Goal: Information Seeking & Learning: Learn about a topic

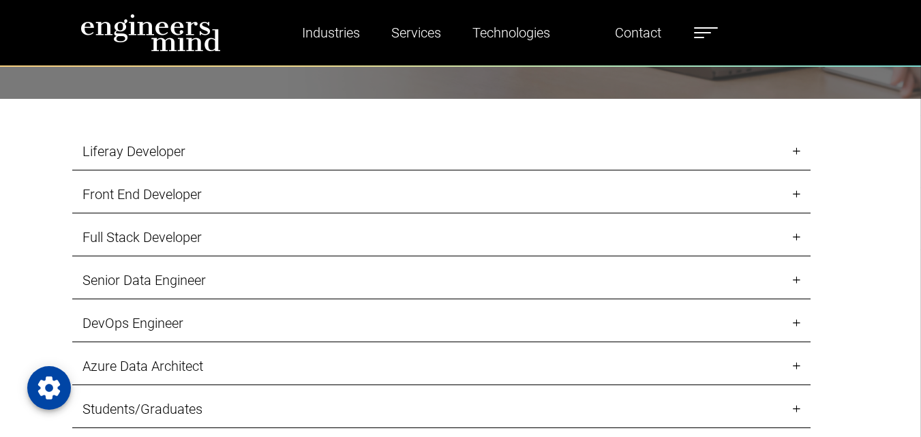
scroll to position [1295, 0]
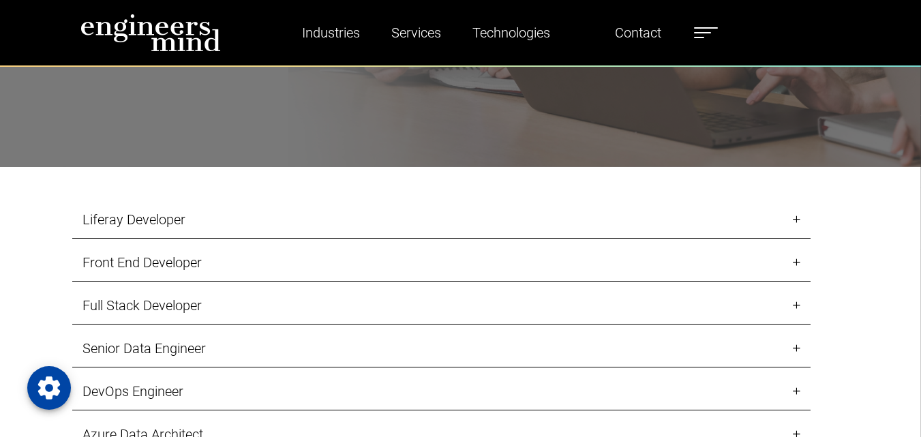
click at [186, 263] on link "Front End Developer" at bounding box center [441, 262] width 738 height 37
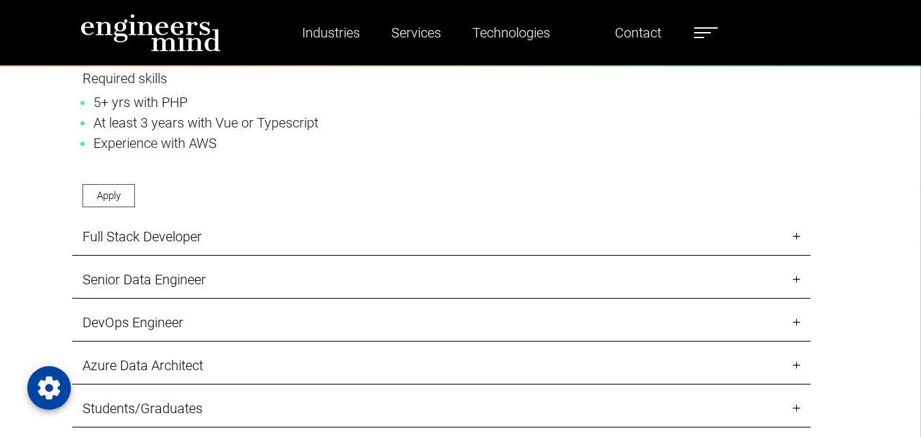
scroll to position [1704, 0]
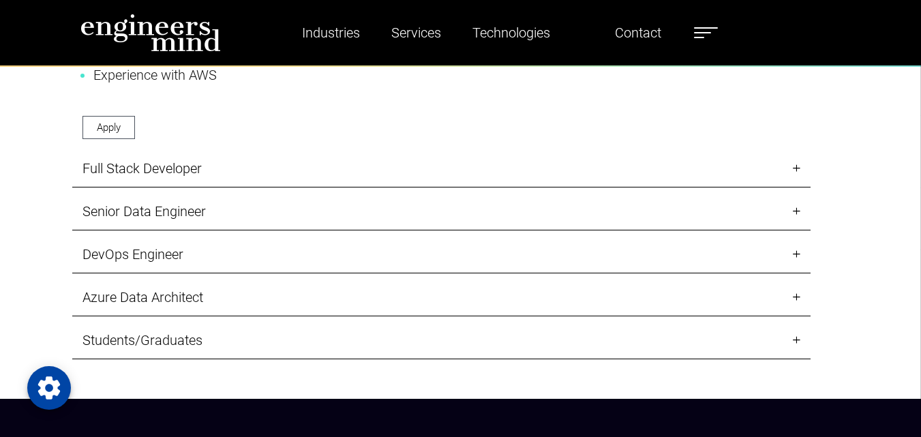
click at [218, 304] on link "Azure Data Architect" at bounding box center [441, 297] width 738 height 37
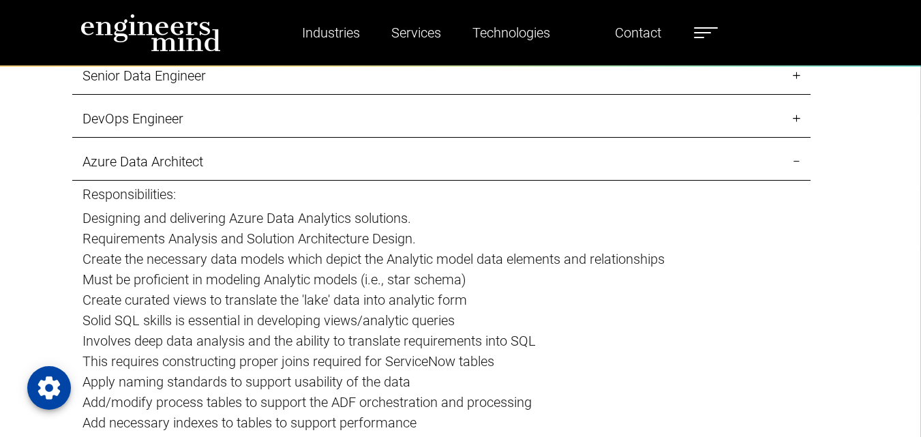
scroll to position [1500, 0]
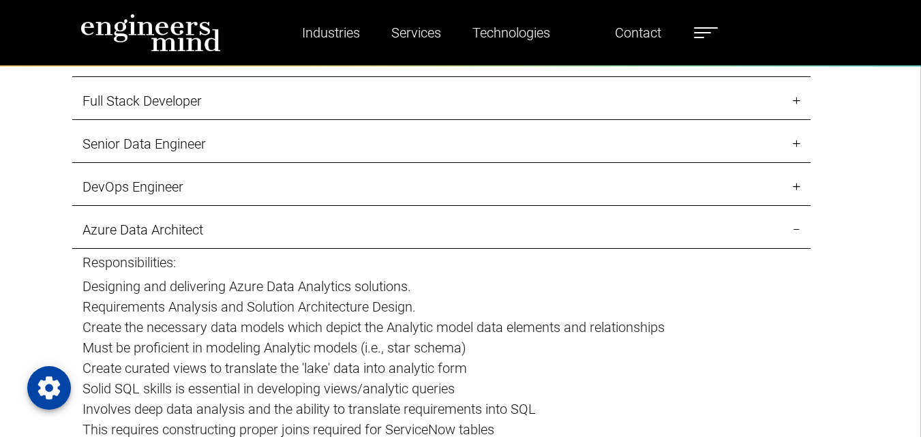
click at [217, 182] on link "DevOps Engineer" at bounding box center [441, 186] width 738 height 37
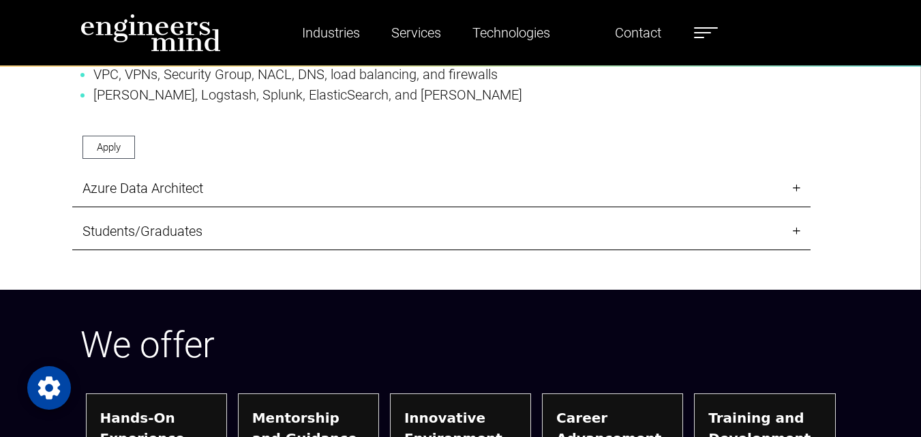
scroll to position [2250, 0]
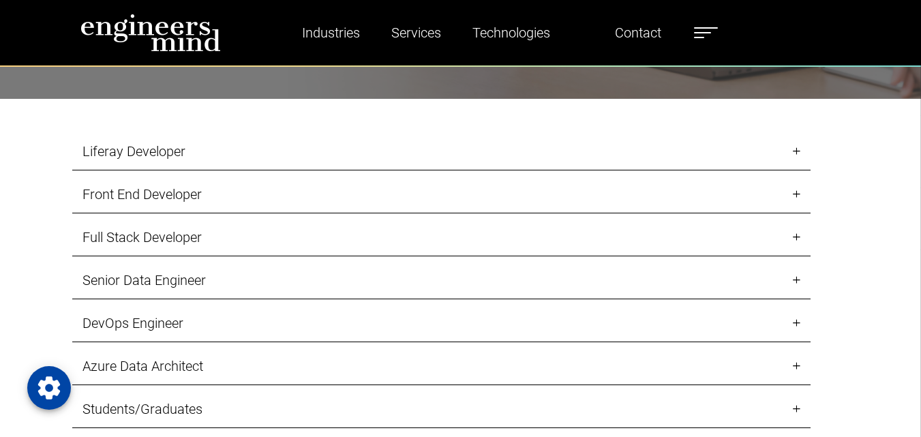
scroll to position [1432, 0]
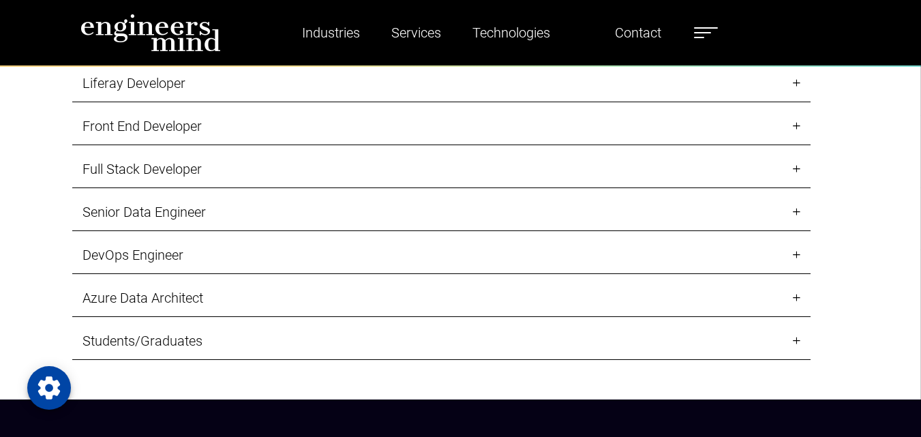
click at [678, 329] on link "Students/Graduates" at bounding box center [441, 340] width 738 height 37
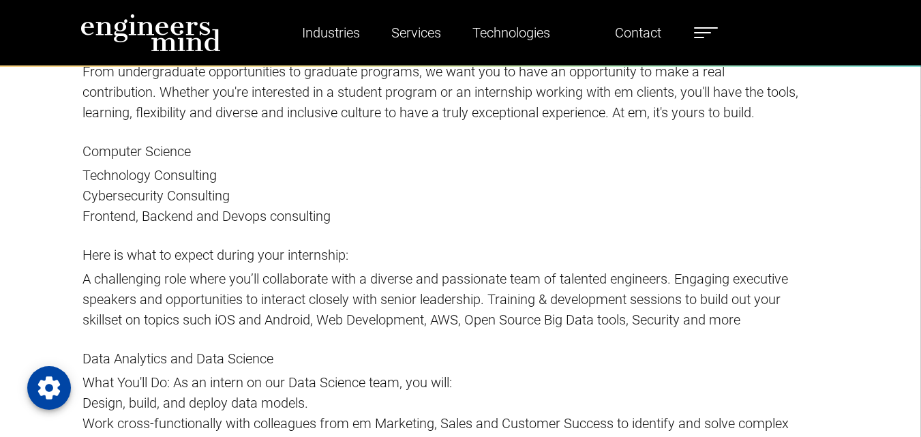
scroll to position [1772, 0]
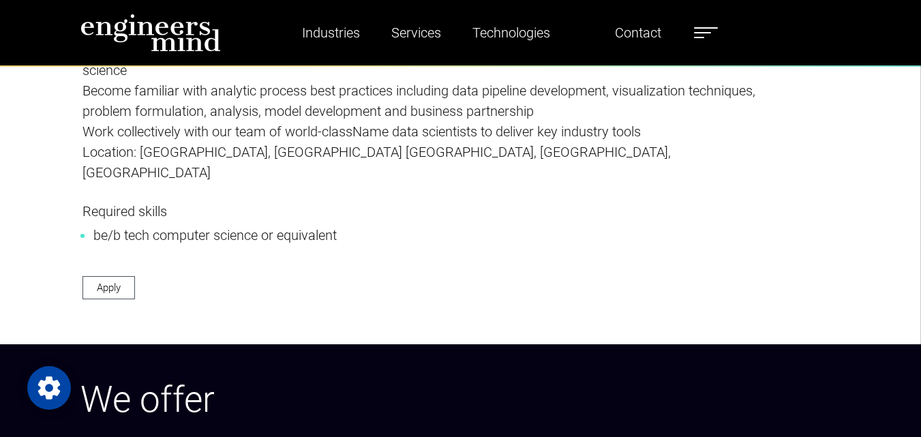
drag, startPoint x: 513, startPoint y: 164, endPoint x: 528, endPoint y: 233, distance: 70.5
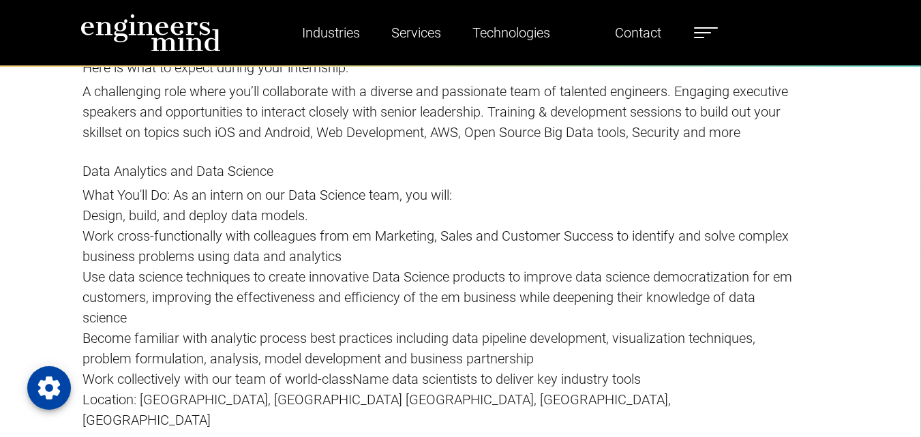
drag, startPoint x: 528, startPoint y: 233, endPoint x: 534, endPoint y: 188, distance: 45.4
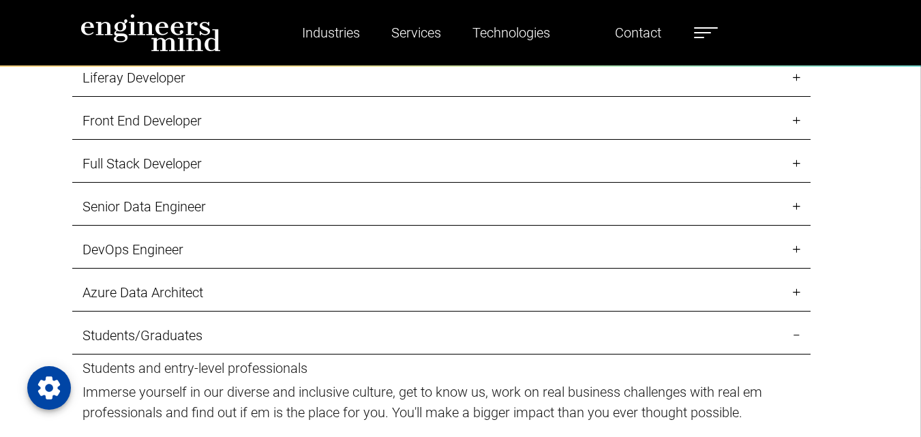
scroll to position [1395, 0]
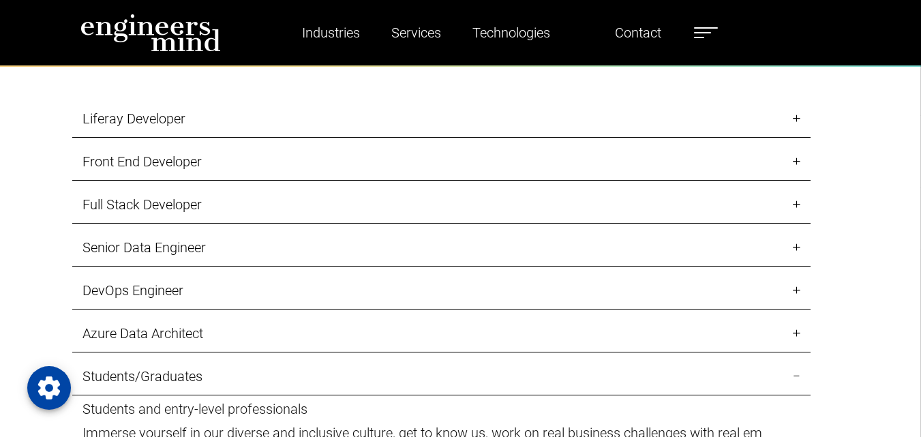
drag, startPoint x: 533, startPoint y: 226, endPoint x: 535, endPoint y: 187, distance: 38.2
click at [543, 337] on link "Azure Data Architect" at bounding box center [441, 334] width 738 height 37
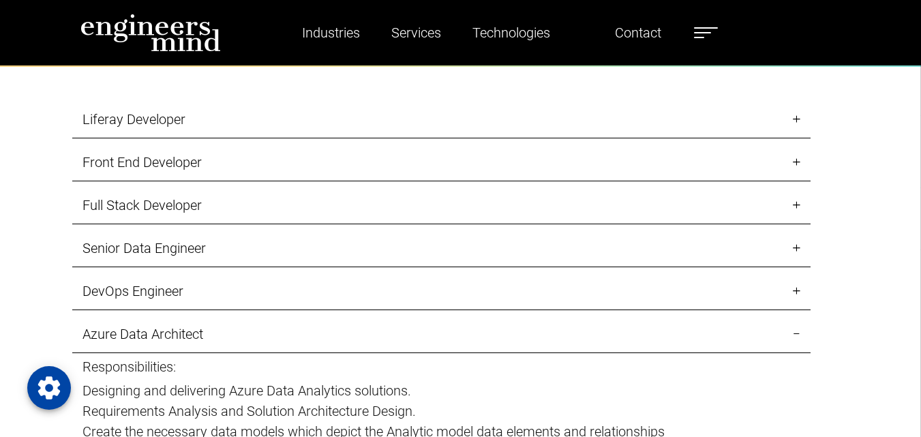
click at [410, 196] on link "Full Stack Developer" at bounding box center [441, 205] width 738 height 37
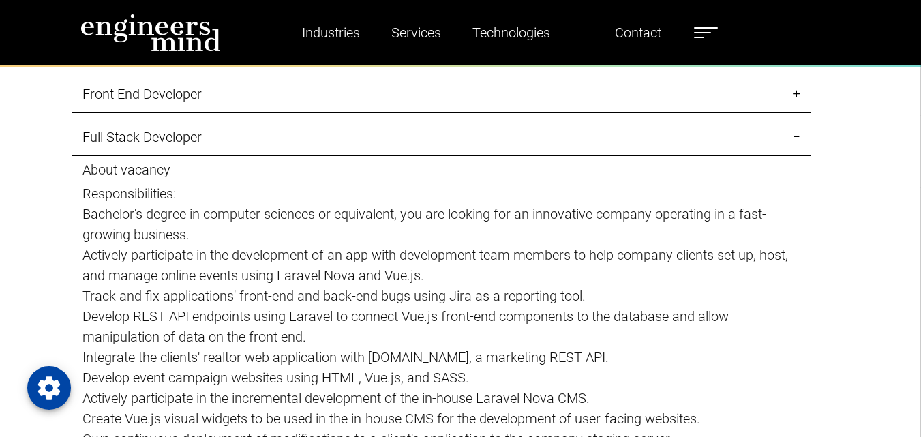
scroll to position [1327, 0]
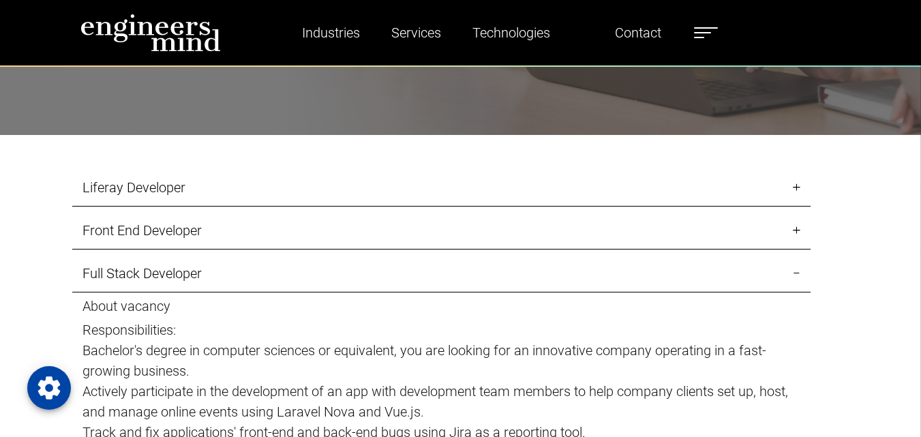
click at [472, 235] on link "Front End Developer" at bounding box center [441, 230] width 738 height 37
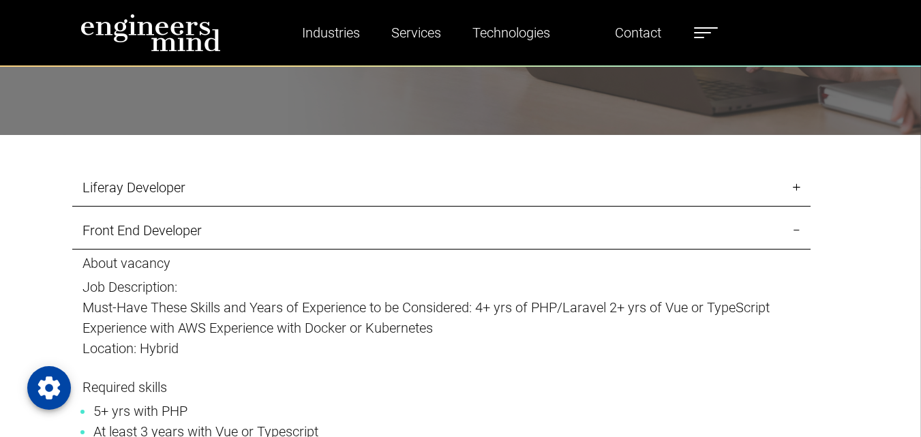
scroll to position [1259, 0]
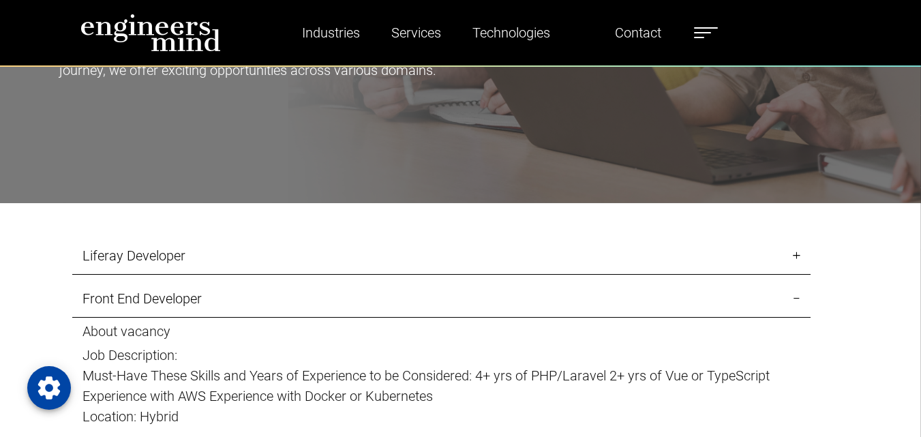
click at [422, 264] on link "Liferay Developer" at bounding box center [441, 255] width 738 height 37
